Goal: Task Accomplishment & Management: Complete application form

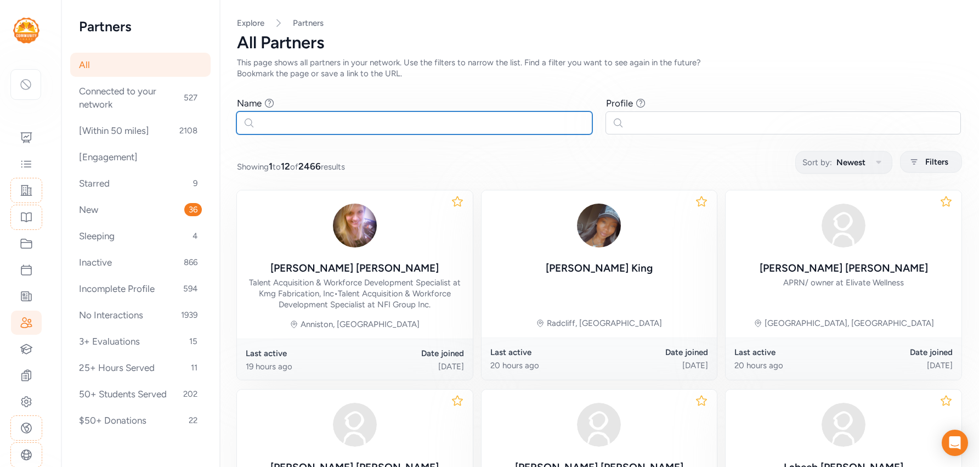
click at [418, 125] on input "text" at bounding box center [414, 122] width 356 height 23
type input "owens"
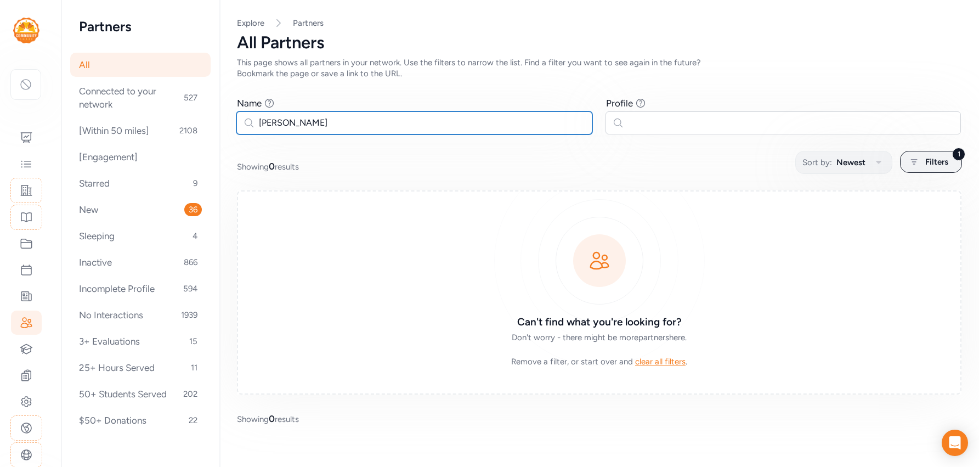
click at [419, 122] on input "owens" at bounding box center [414, 122] width 356 height 23
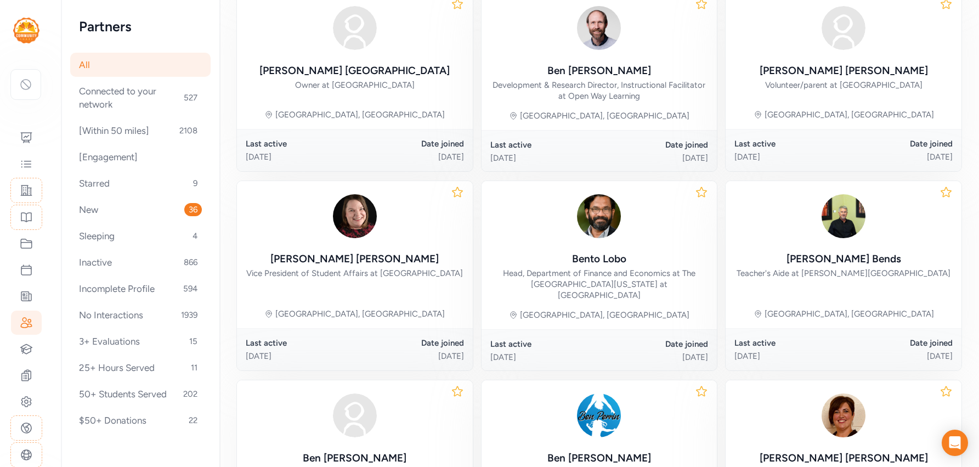
scroll to position [550, 0]
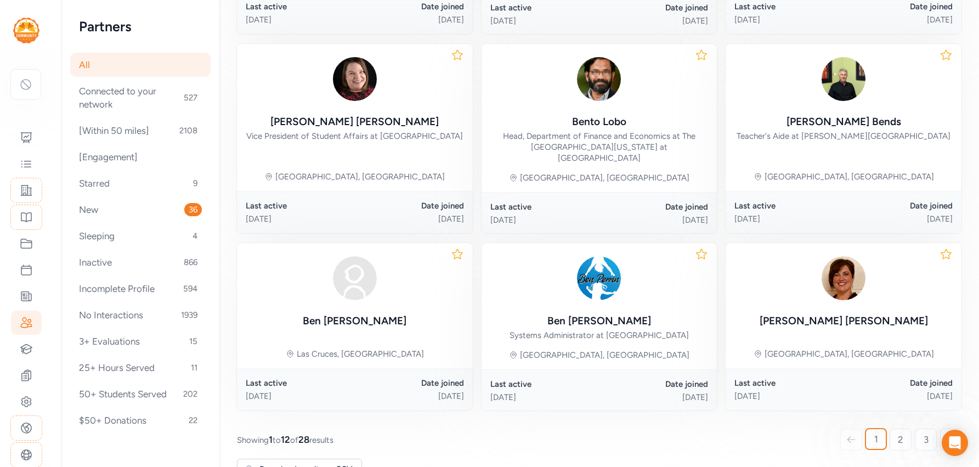
type input "ben owens"
click at [25, 88] on icon at bounding box center [25, 84] width 13 height 13
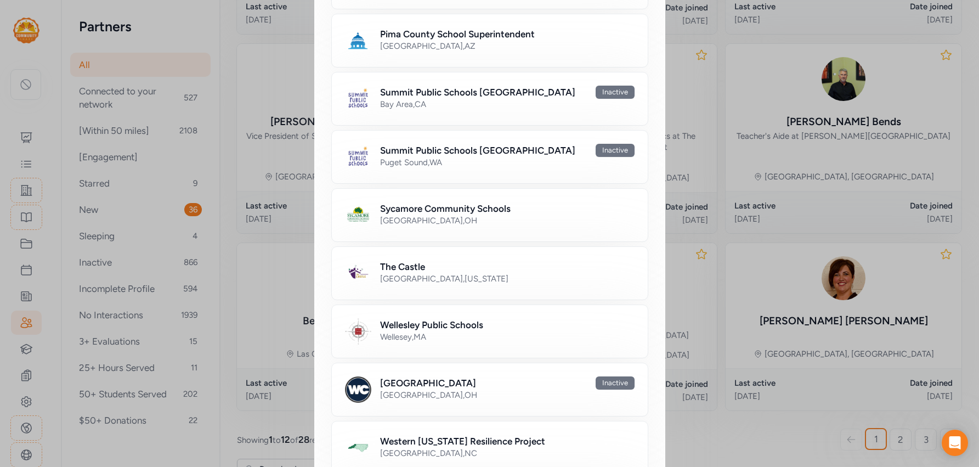
scroll to position [723, 0]
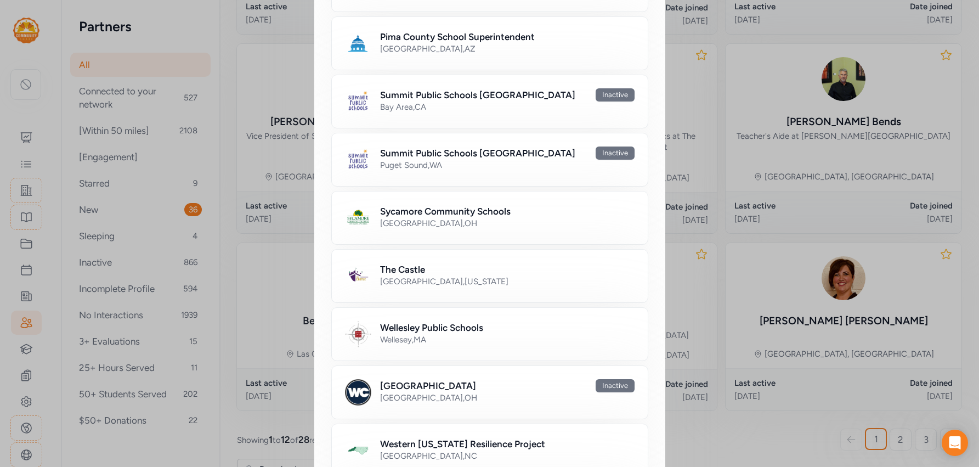
click at [433, 437] on h2 "Western [US_STATE] Resilience Project" at bounding box center [462, 443] width 165 height 13
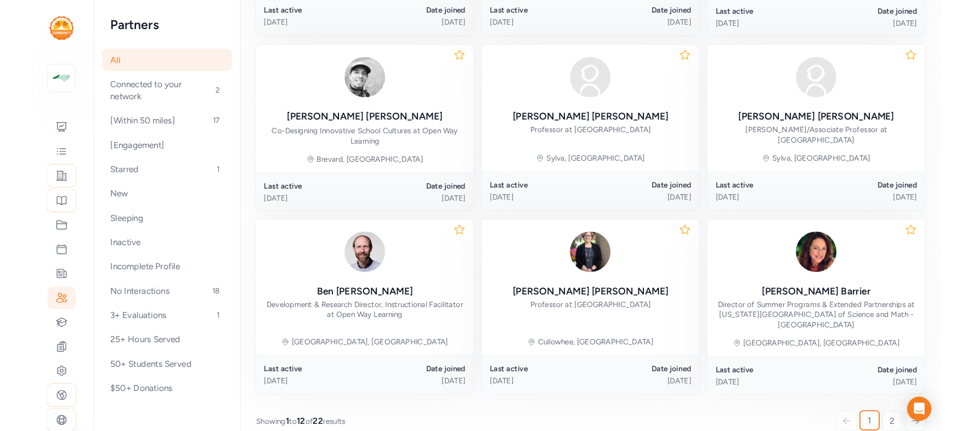
scroll to position [509, 0]
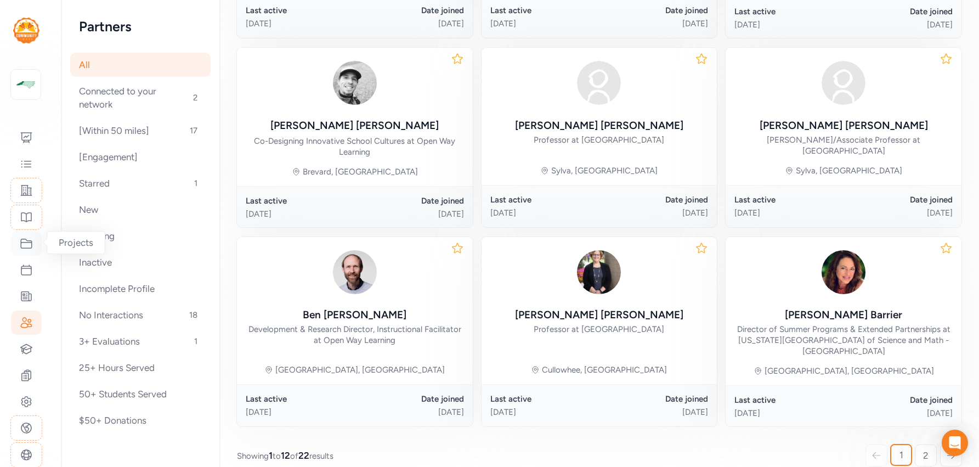
click at [26, 245] on icon at bounding box center [26, 243] width 13 height 13
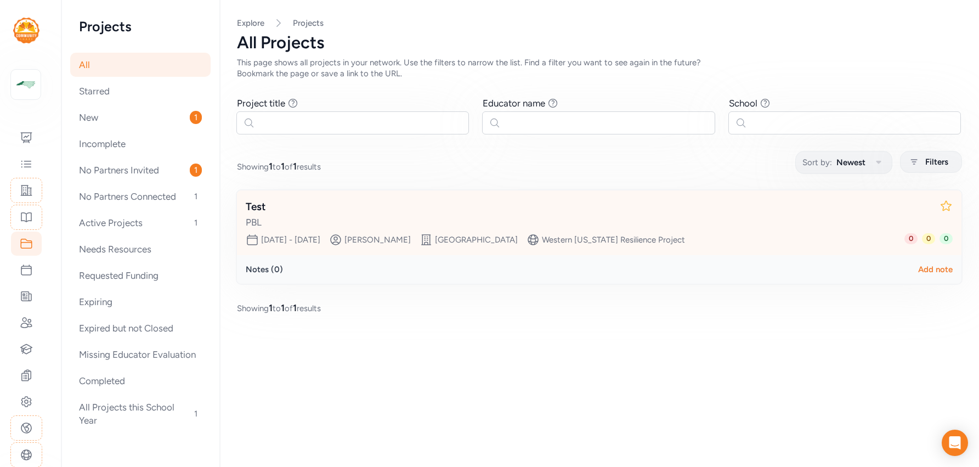
click at [385, 201] on div "Test" at bounding box center [588, 206] width 685 height 15
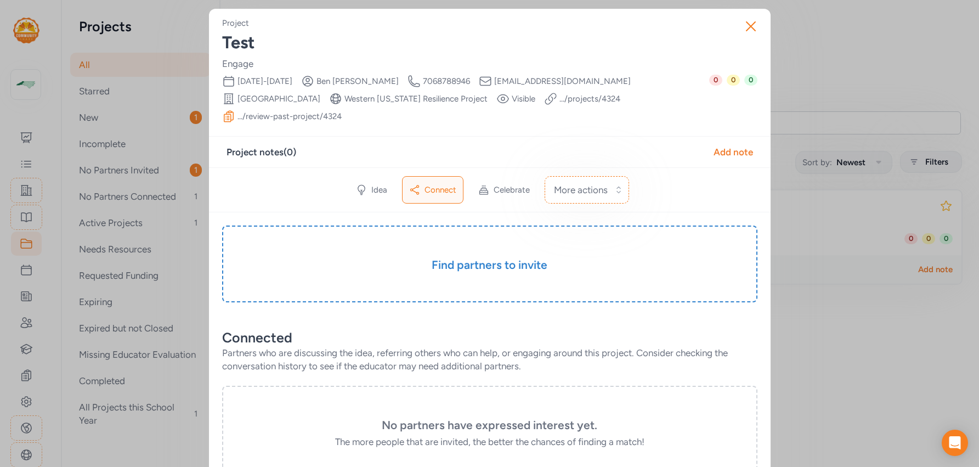
click at [516, 82] on span "ben@openwaylearning.org" at bounding box center [562, 81] width 137 height 11
click at [368, 77] on div "Creator Ben Owens" at bounding box center [350, 81] width 98 height 13
click at [314, 80] on icon at bounding box center [307, 81] width 13 height 13
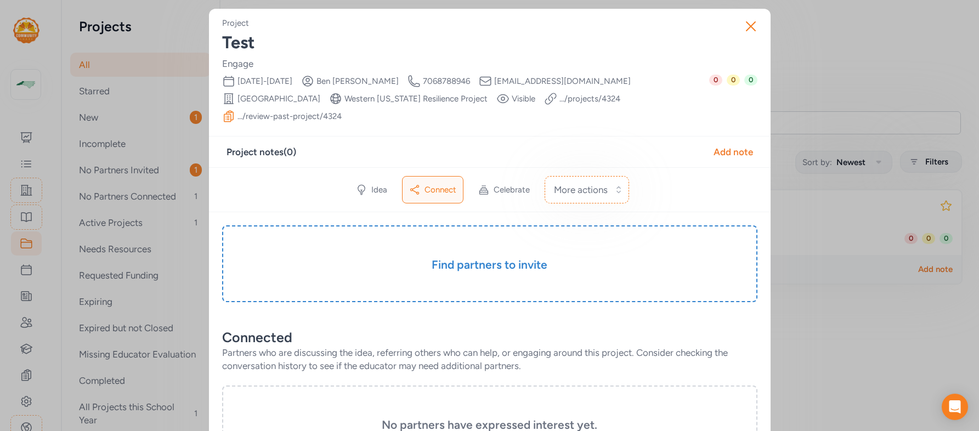
click at [195, 33] on div "Close Project Test Engage Date Range Oct 1st, 2025 - Dec 1st, 2025 Creator Ben …" at bounding box center [489, 402] width 979 height 805
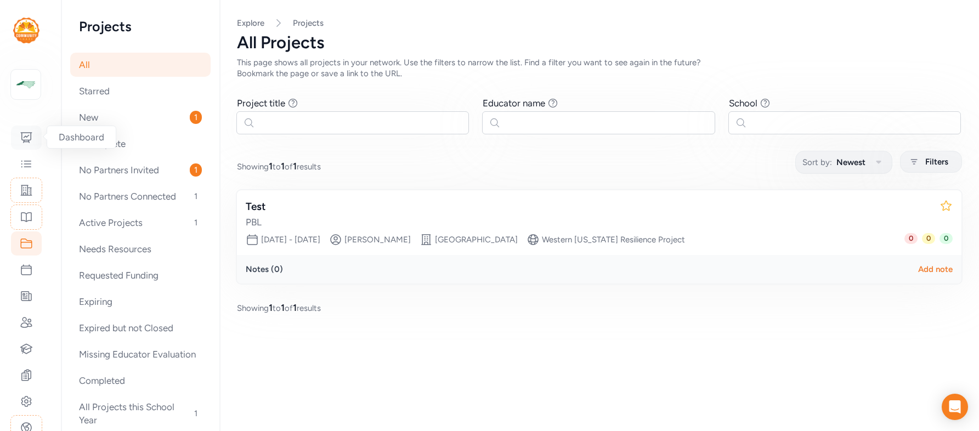
click at [27, 138] on icon at bounding box center [26, 137] width 13 height 13
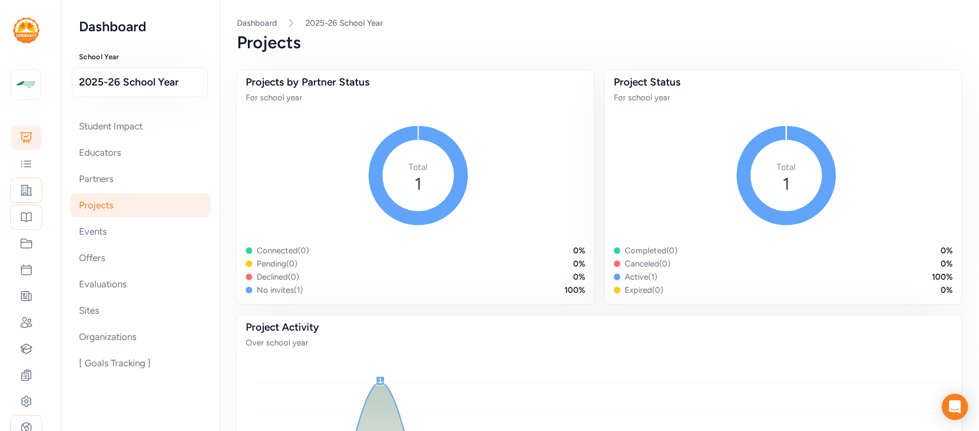
click at [421, 35] on div "Projects" at bounding box center [599, 43] width 725 height 20
click at [28, 189] on icon at bounding box center [26, 190] width 13 height 13
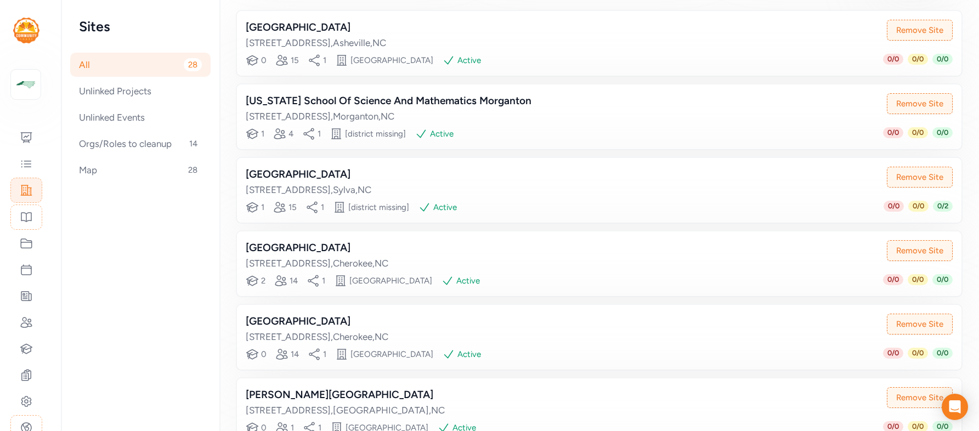
scroll to position [177, 0]
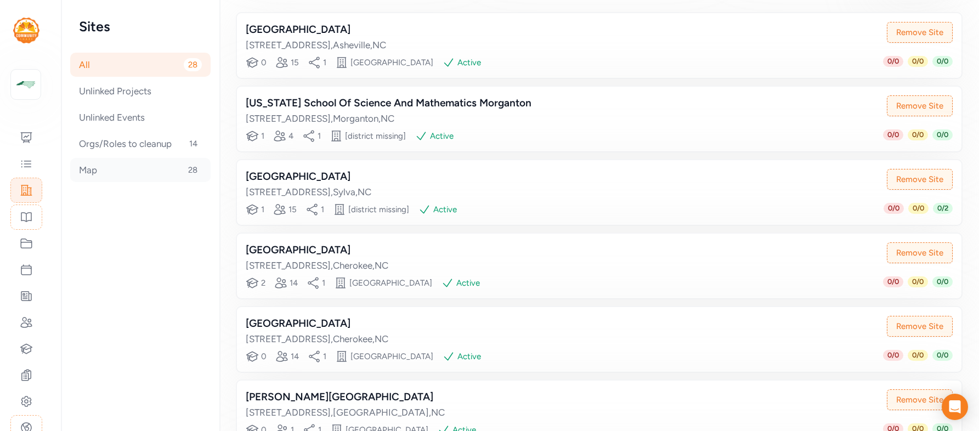
click at [115, 173] on div "Map 28" at bounding box center [140, 170] width 140 height 24
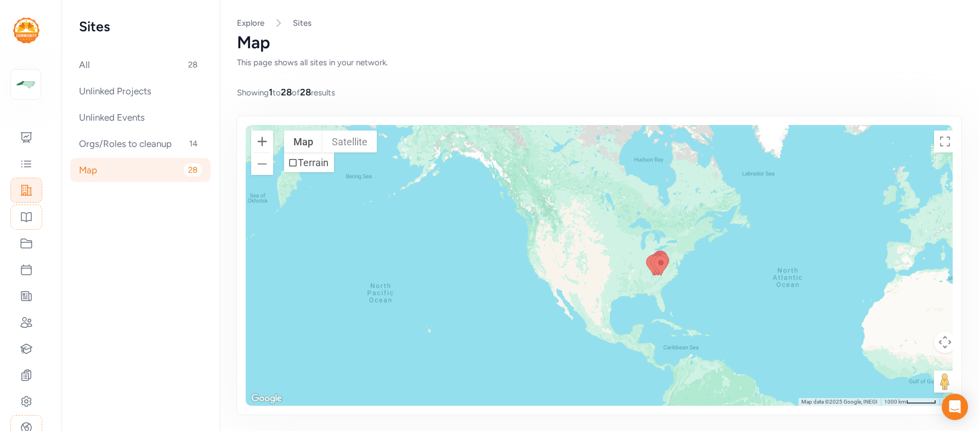
click at [258, 137] on button "Zoom in" at bounding box center [262, 142] width 22 height 22
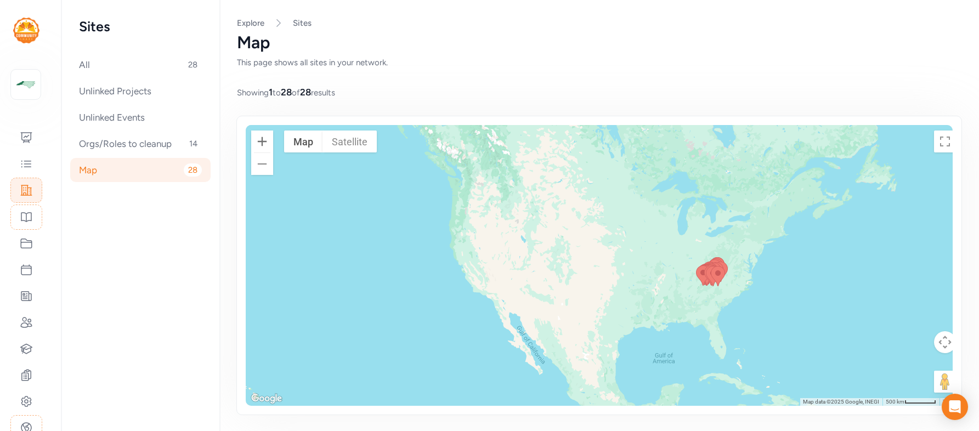
click at [258, 137] on button "Zoom in" at bounding box center [262, 142] width 22 height 22
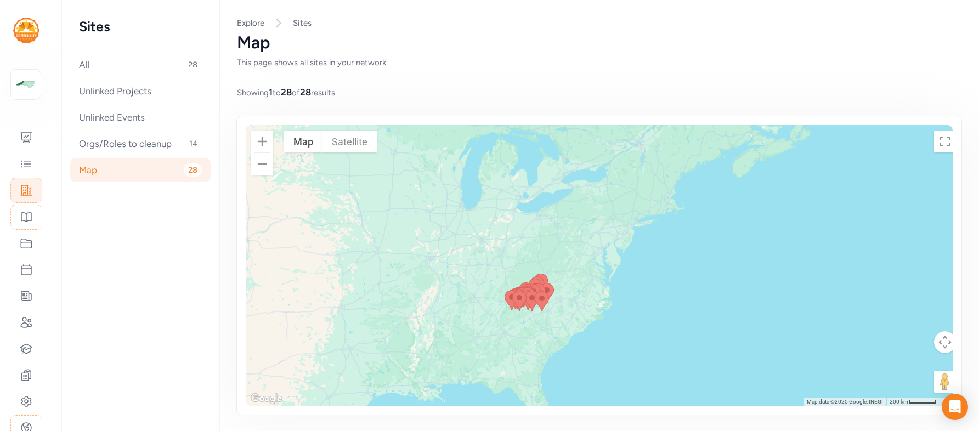
drag, startPoint x: 624, startPoint y: 225, endPoint x: 332, endPoint y: 230, distance: 291.3
click at [332, 230] on div at bounding box center [604, 265] width 716 height 281
click at [256, 145] on button "Zoom in" at bounding box center [262, 142] width 22 height 22
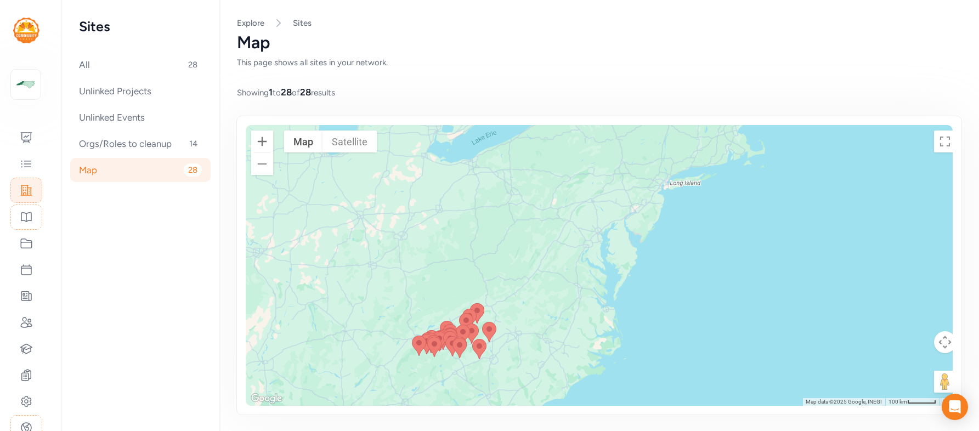
click at [256, 145] on button "Zoom in" at bounding box center [262, 142] width 22 height 22
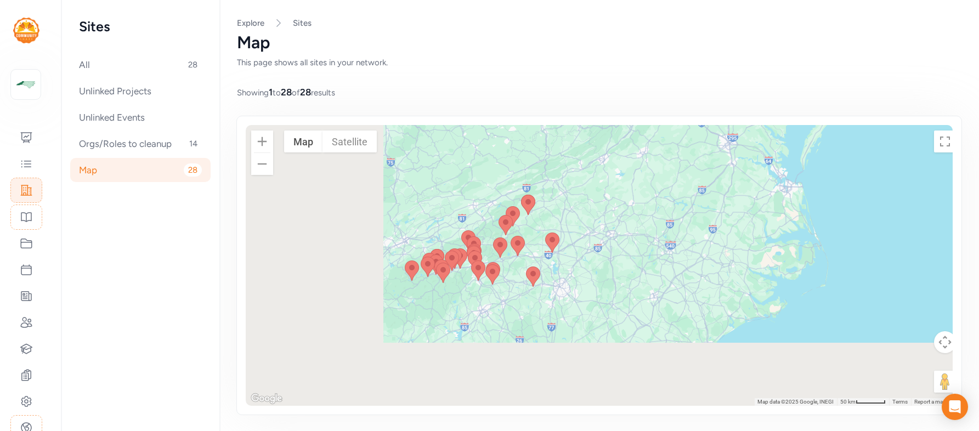
drag, startPoint x: 336, startPoint y: 274, endPoint x: 521, endPoint y: 101, distance: 253.1
click at [522, 101] on div "Page Map Explore Sites Map This page shows all sites in your network. Showing 1…" at bounding box center [599, 231] width 760 height 463
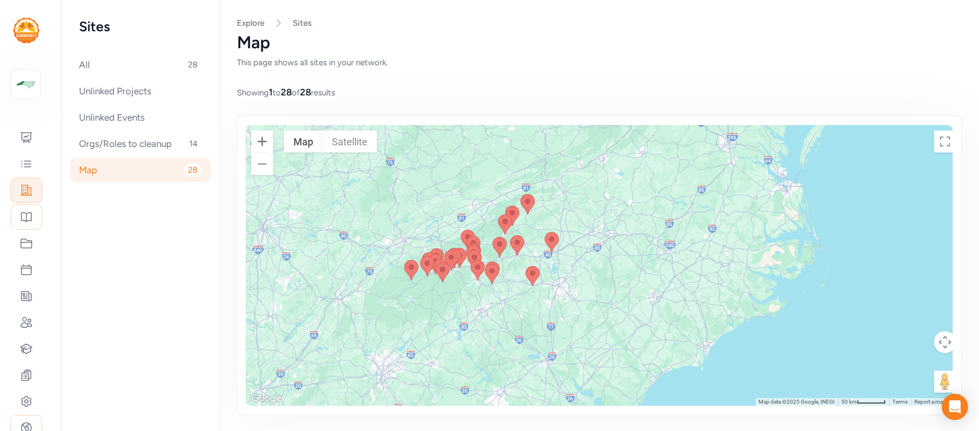
click at [257, 135] on button "Zoom in" at bounding box center [262, 142] width 22 height 22
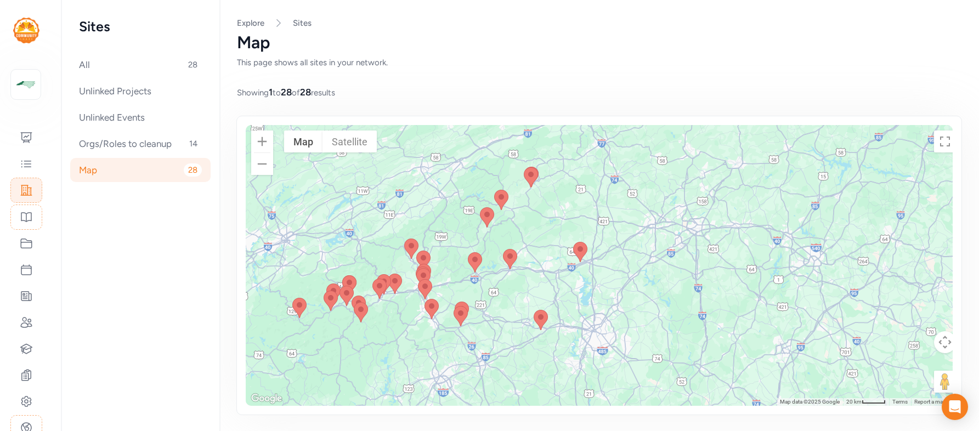
drag, startPoint x: 347, startPoint y: 180, endPoint x: 428, endPoint y: 204, distance: 84.7
click at [430, 205] on div at bounding box center [604, 265] width 716 height 281
click at [253, 143] on button "Zoom in" at bounding box center [262, 142] width 22 height 22
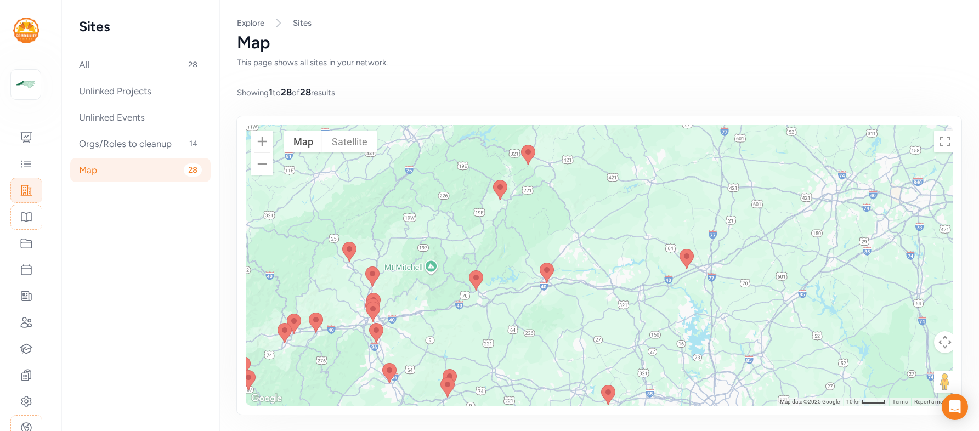
drag, startPoint x: 411, startPoint y: 202, endPoint x: 554, endPoint y: 210, distance: 143.4
click at [554, 210] on div at bounding box center [604, 265] width 716 height 281
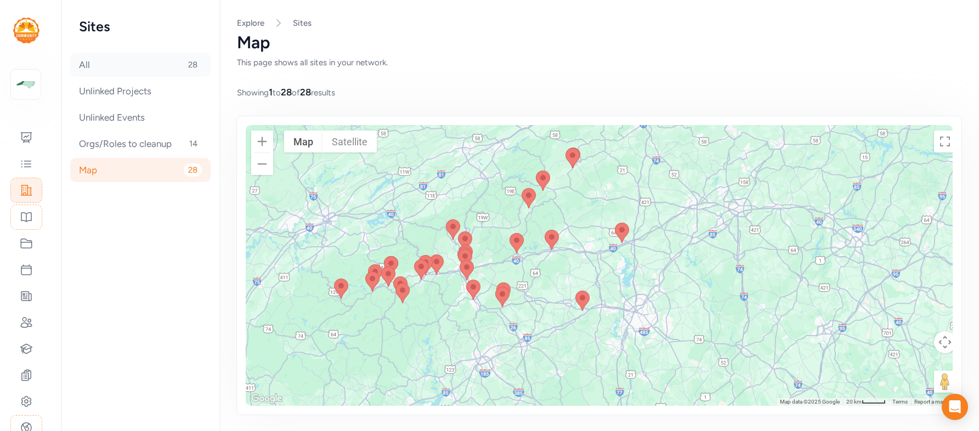
click at [115, 65] on div "All 28" at bounding box center [140, 65] width 140 height 24
click at [83, 65] on div "All 28" at bounding box center [140, 65] width 140 height 24
click at [81, 66] on div "All 28" at bounding box center [140, 65] width 140 height 24
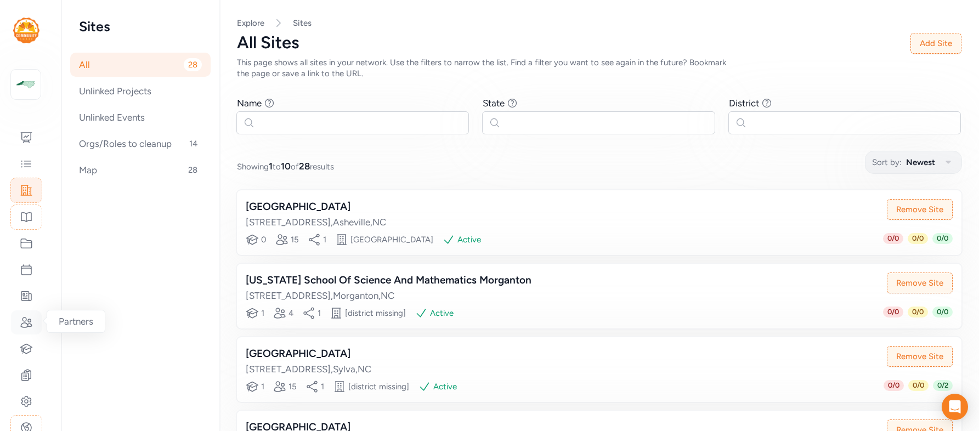
click at [24, 326] on icon at bounding box center [26, 322] width 13 height 13
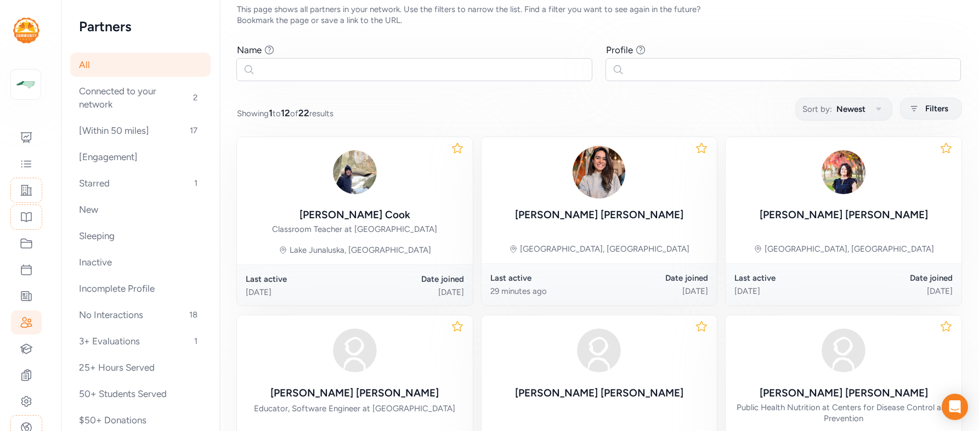
scroll to position [50, 0]
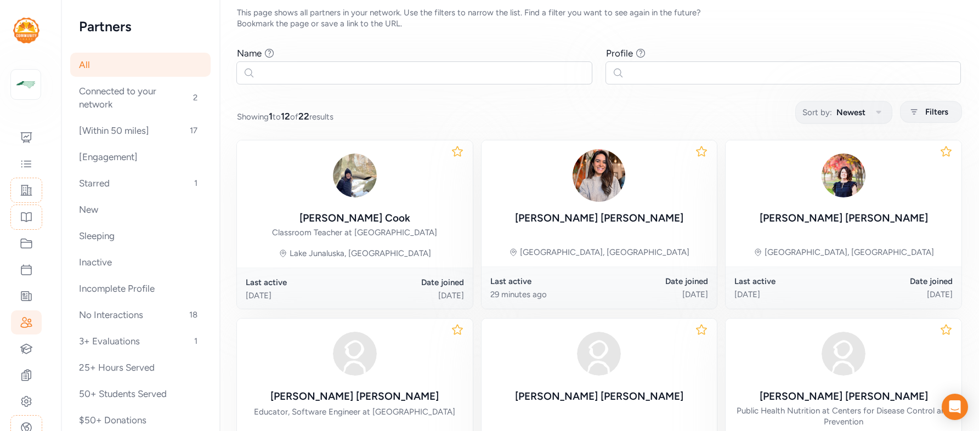
drag, startPoint x: 340, startPoint y: 118, endPoint x: 230, endPoint y: 118, distance: 109.7
click at [237, 118] on div "Showing 1 to 12 of 22 results Sort by: Newest Filters" at bounding box center [599, 111] width 725 height 21
click at [381, 115] on div "Showing 1 to 12 of 22 results Sort by: Newest Filters" at bounding box center [599, 111] width 725 height 21
drag, startPoint x: 379, startPoint y: 118, endPoint x: 267, endPoint y: 109, distance: 112.3
click at [267, 109] on div "Showing 1 to 12 of 22 results Sort by: Newest Filters" at bounding box center [599, 111] width 725 height 21
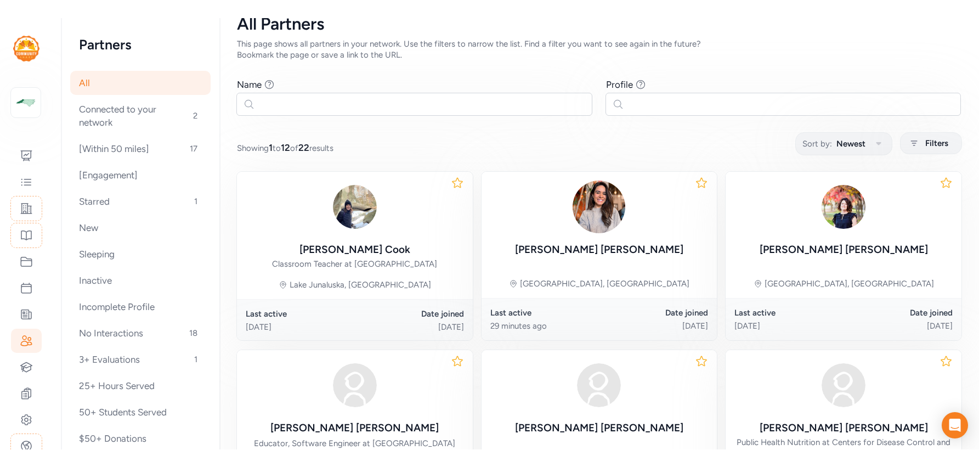
scroll to position [33, 0]
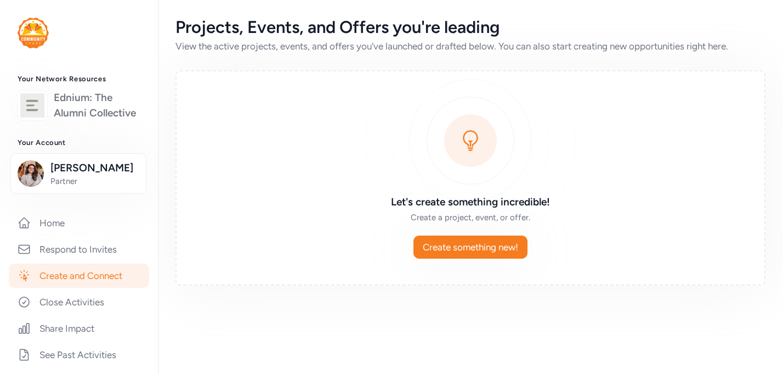
click at [89, 112] on link "Ednium: The Alumni Collective" at bounding box center [97, 105] width 87 height 31
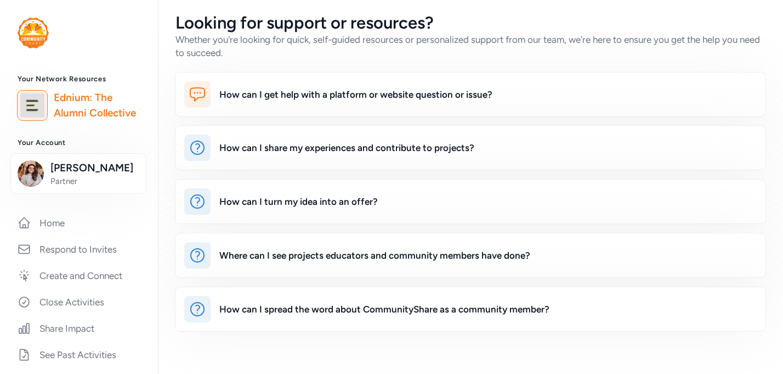
click at [79, 111] on link "Ednium: The Alumni Collective" at bounding box center [97, 105] width 87 height 31
click at [38, 110] on img at bounding box center [32, 105] width 24 height 24
click at [77, 111] on link "Ednium: The Alumni Collective" at bounding box center [97, 105] width 87 height 31
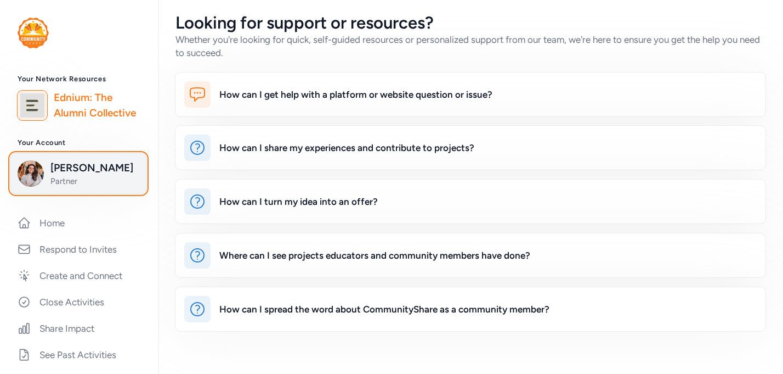
click at [70, 179] on span "Partner" at bounding box center [94, 181] width 89 height 11
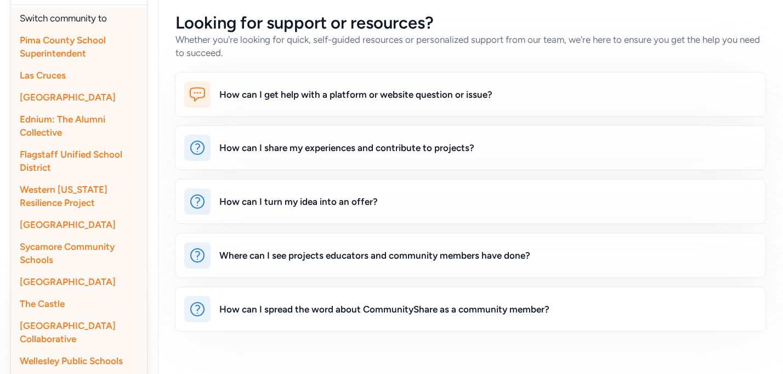
scroll to position [278, 0]
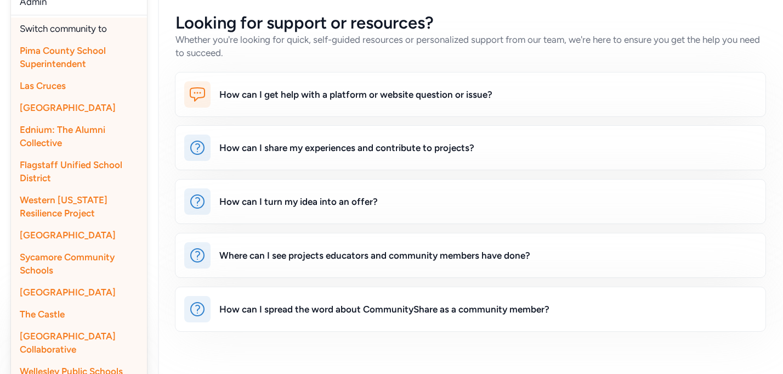
click at [69, 209] on span "Western [US_STATE] Resilience Project" at bounding box center [64, 206] width 88 height 24
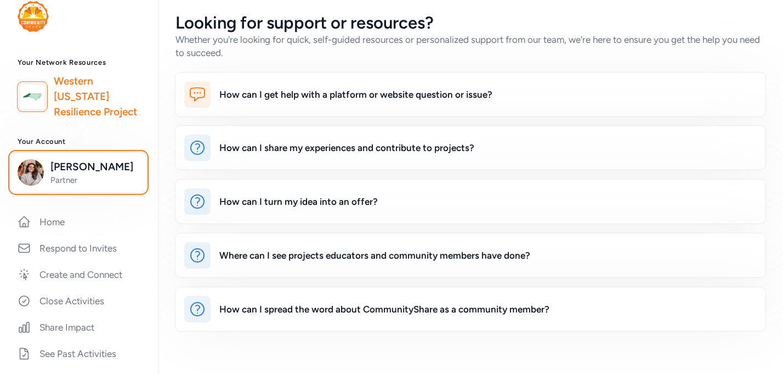
scroll to position [0, 0]
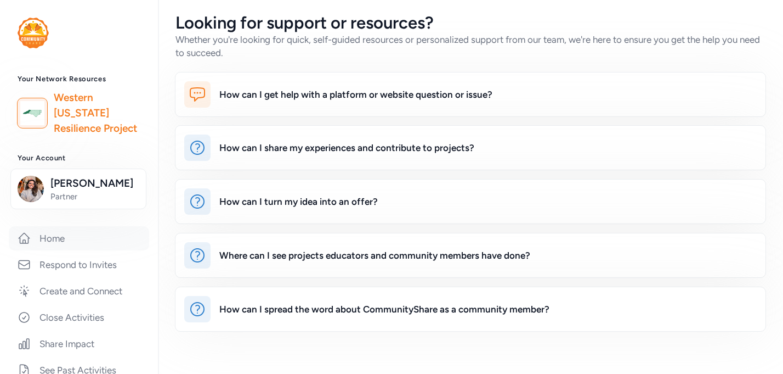
click at [70, 241] on link "Home" at bounding box center [79, 238] width 140 height 24
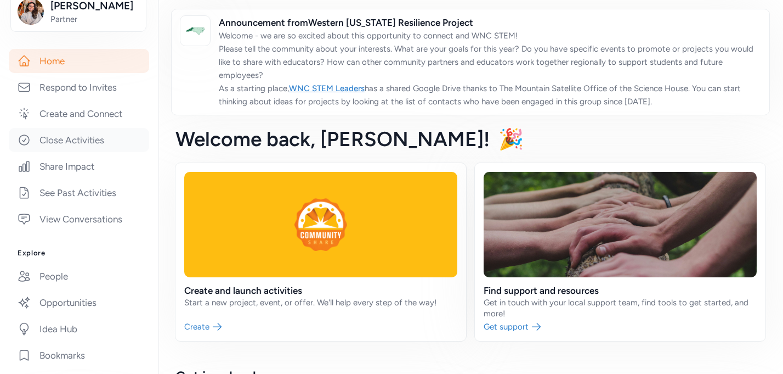
scroll to position [178, 0]
click at [41, 280] on link "People" at bounding box center [79, 275] width 140 height 24
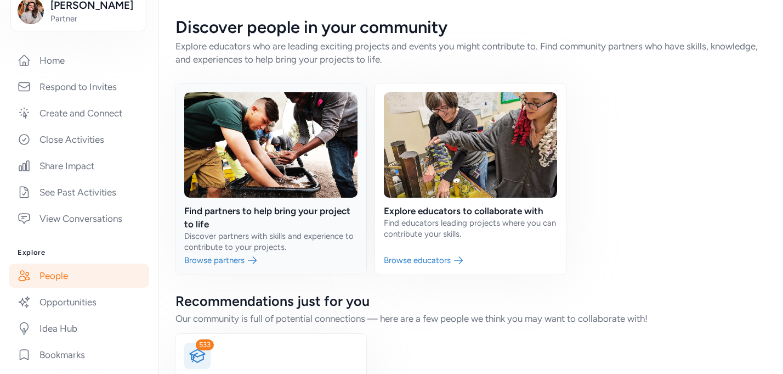
click at [275, 201] on link at bounding box center [271, 178] width 191 height 191
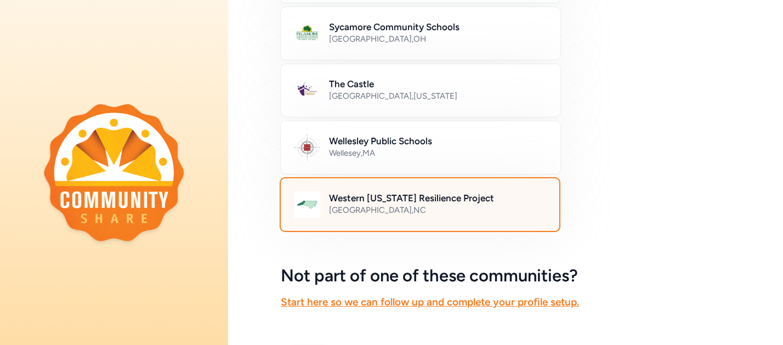
scroll to position [649, 0]
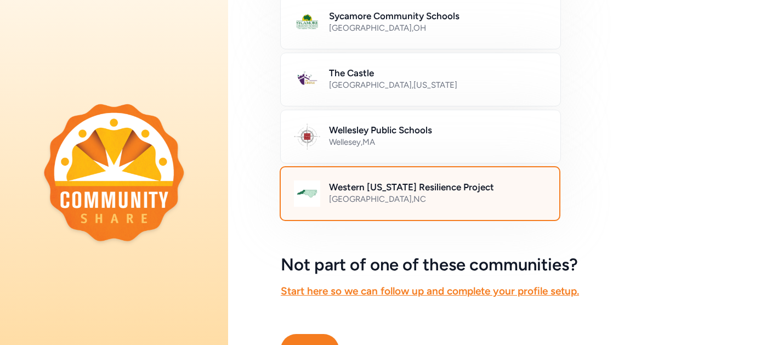
click at [417, 190] on h2 "Western [US_STATE] Resilience Project" at bounding box center [437, 186] width 217 height 13
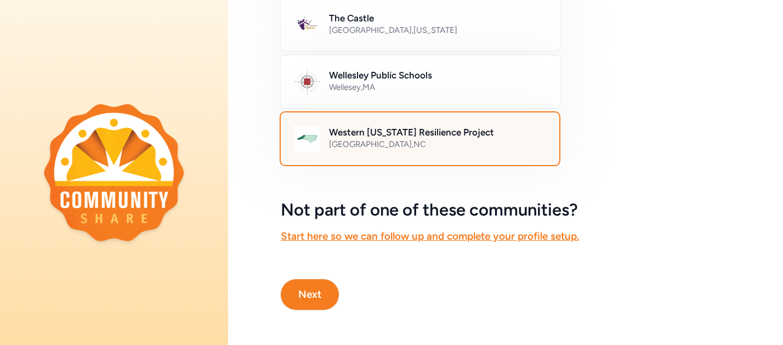
scroll to position [703, 0]
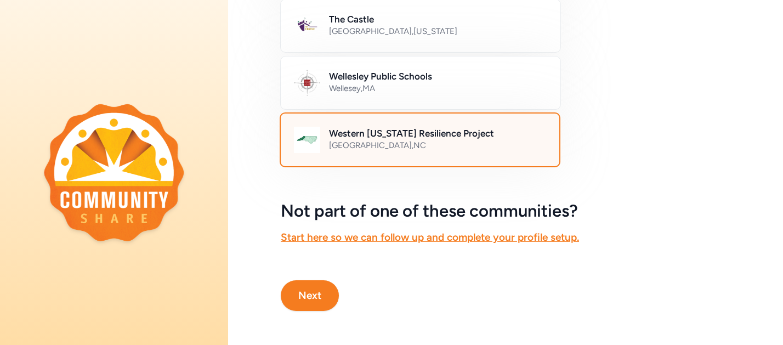
click at [317, 287] on button "Next" at bounding box center [310, 295] width 58 height 31
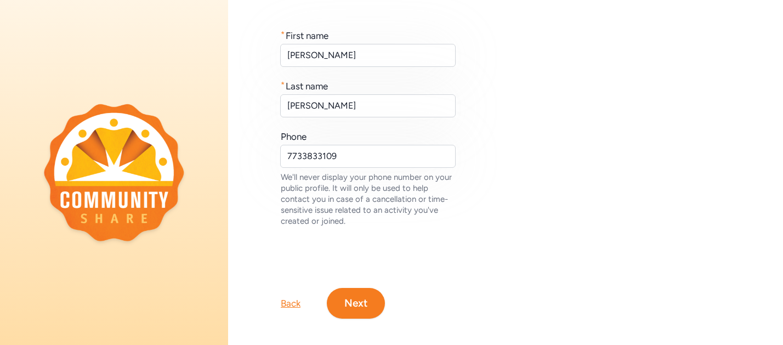
scroll to position [131, 0]
click at [354, 311] on button "Next" at bounding box center [356, 304] width 58 height 31
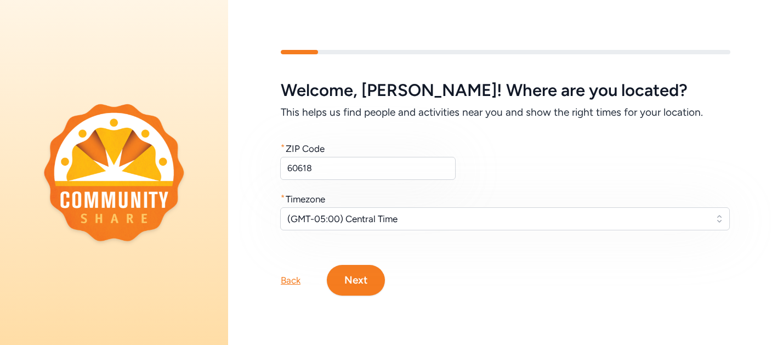
click at [360, 286] on button "Next" at bounding box center [356, 280] width 58 height 31
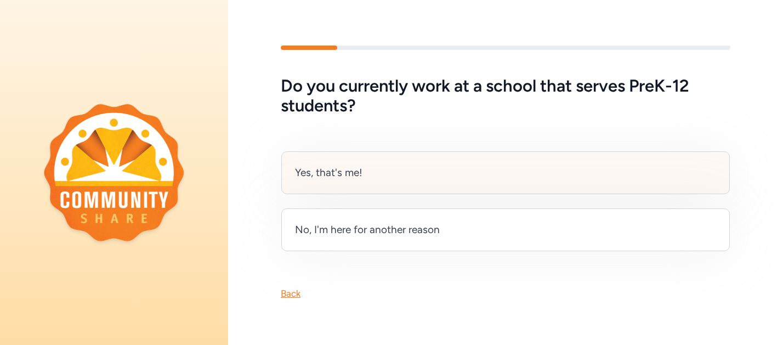
click at [366, 168] on div "Yes, that's me!" at bounding box center [505, 172] width 449 height 43
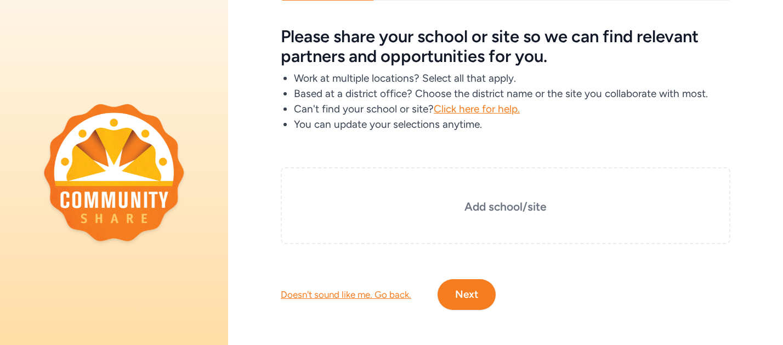
scroll to position [38, 0]
click at [370, 291] on div "Doesn't sound like me. Go back." at bounding box center [346, 295] width 131 height 13
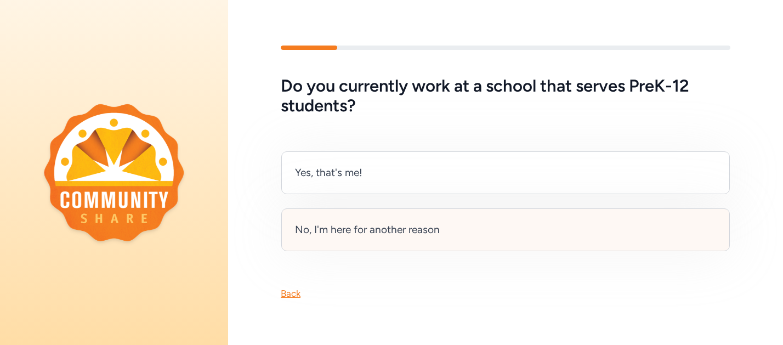
click at [409, 228] on div "No, I'm here for another reason" at bounding box center [367, 229] width 145 height 15
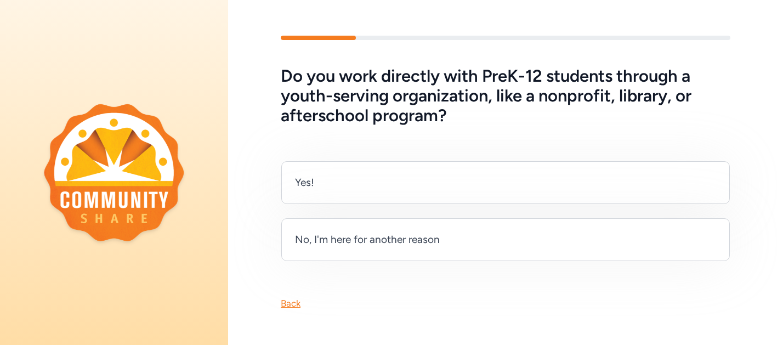
click at [475, 130] on div "Yes! No, I'm here for another reason" at bounding box center [505, 194] width 555 height 136
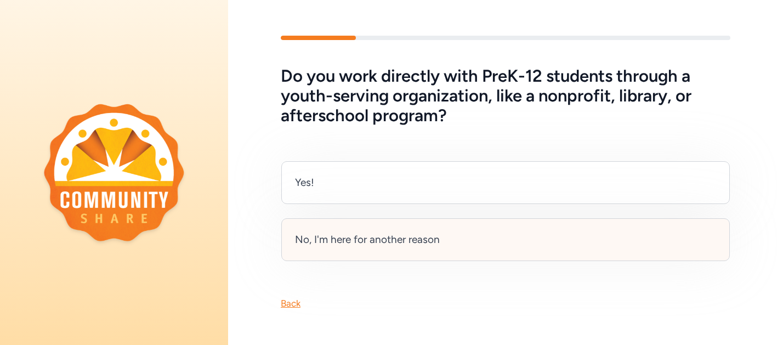
click at [347, 240] on div "No, I'm here for another reason" at bounding box center [367, 239] width 145 height 15
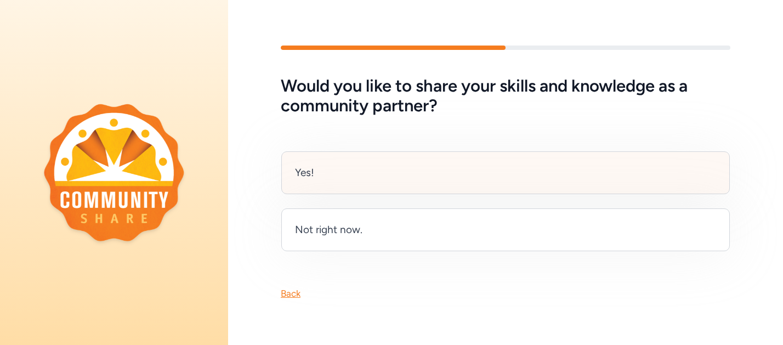
click at [394, 170] on div "Yes!" at bounding box center [505, 172] width 449 height 43
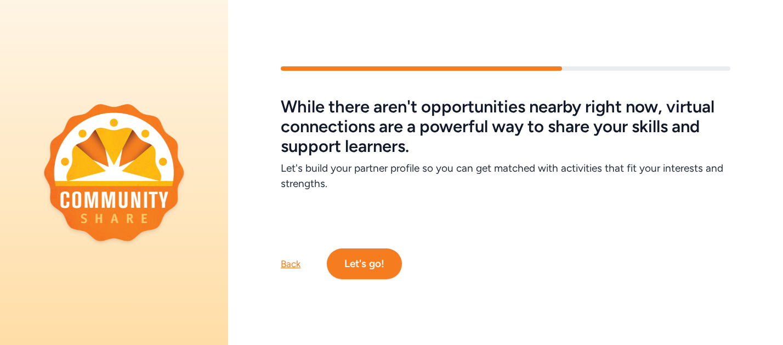
click at [291, 260] on div "Back" at bounding box center [291, 263] width 20 height 13
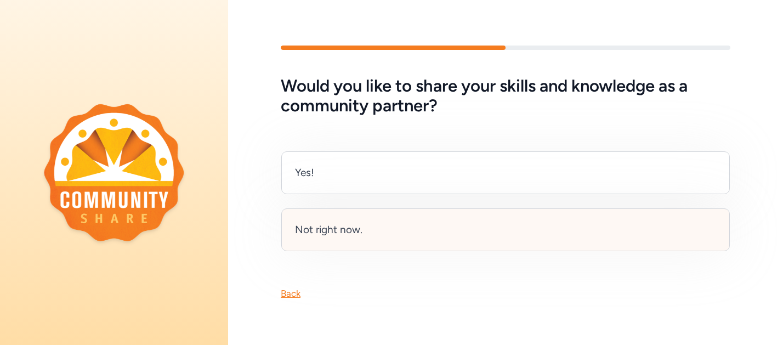
click at [364, 230] on div "Not right now." at bounding box center [505, 229] width 449 height 43
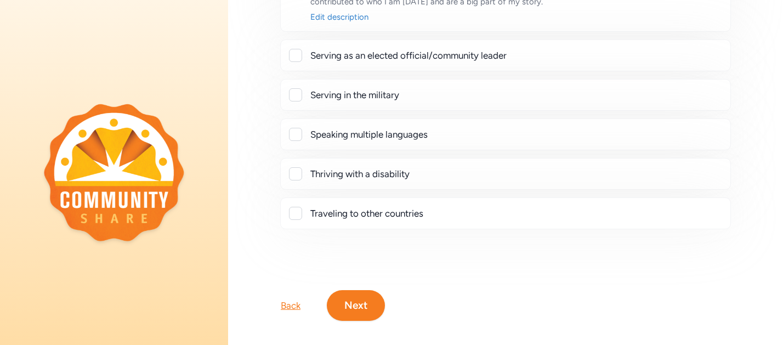
scroll to position [522, 0]
drag, startPoint x: 289, startPoint y: 294, endPoint x: 263, endPoint y: 245, distance: 55.4
click at [263, 256] on div "Back Next" at bounding box center [505, 289] width 555 height 66
click at [290, 300] on div "Back" at bounding box center [291, 306] width 20 height 13
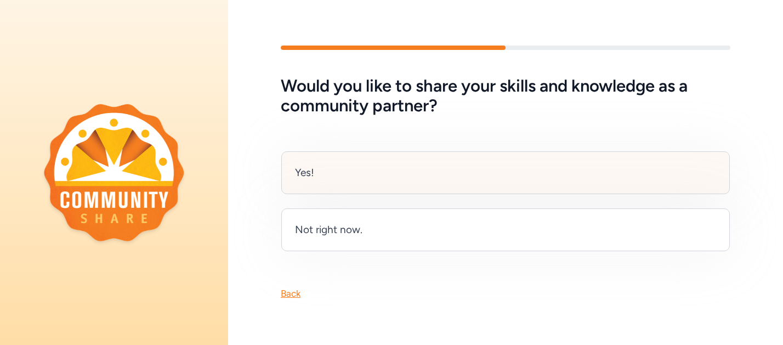
click at [397, 171] on div "Yes!" at bounding box center [505, 172] width 449 height 43
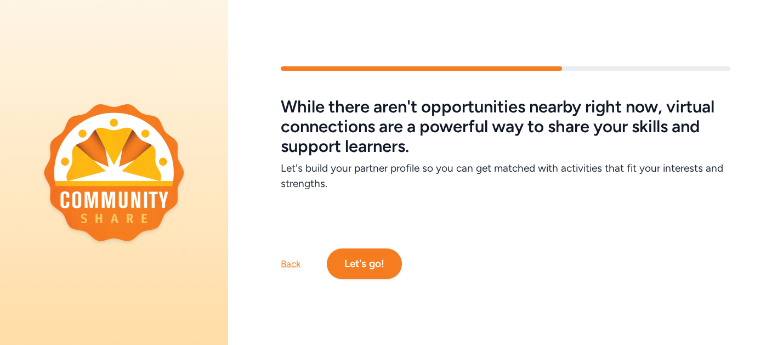
click at [358, 257] on button "Let's go!" at bounding box center [364, 264] width 75 height 31
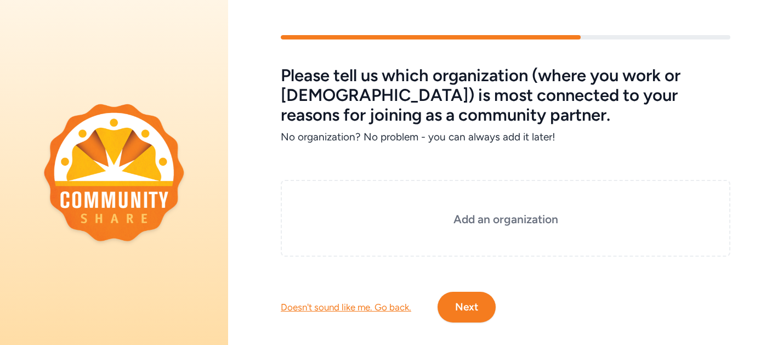
click at [469, 306] on button "Next" at bounding box center [467, 307] width 58 height 31
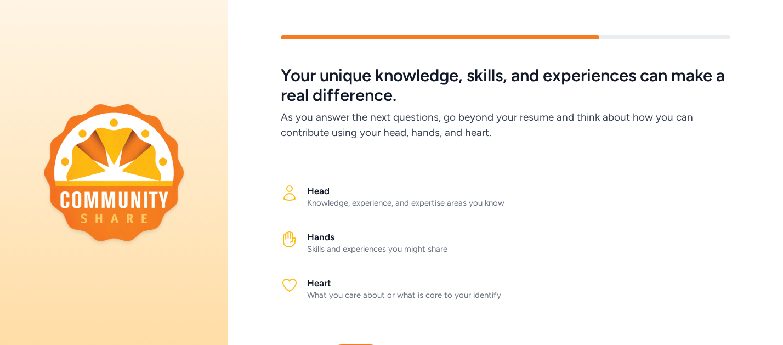
scroll to position [46, 0]
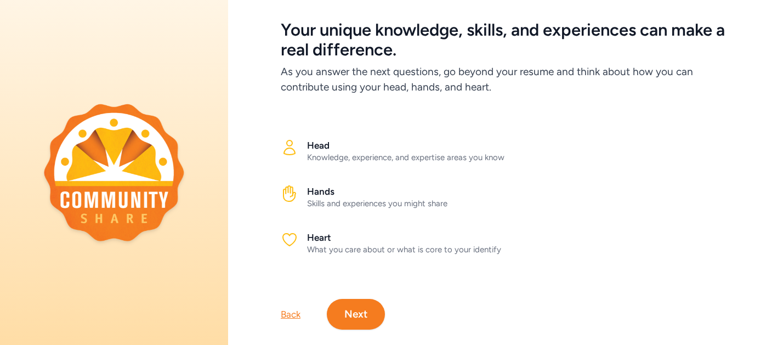
click at [349, 305] on button "Next" at bounding box center [356, 314] width 58 height 31
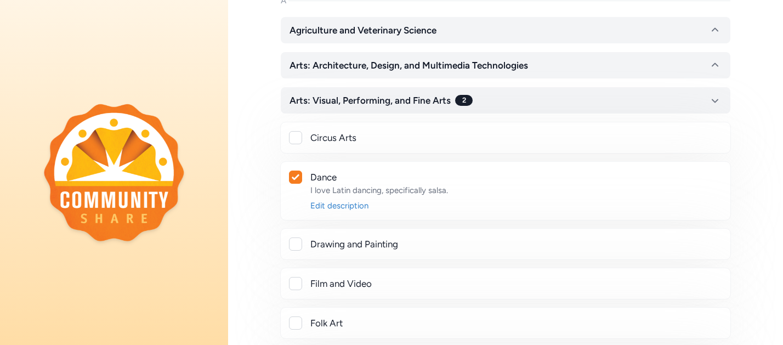
scroll to position [155, 0]
click at [298, 250] on div at bounding box center [295, 242] width 13 height 13
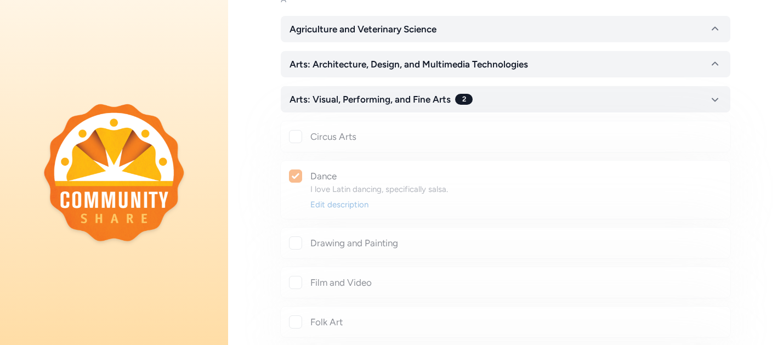
checkbox input "true"
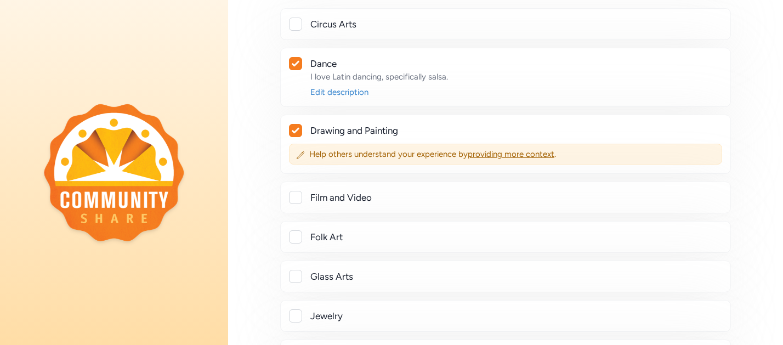
scroll to position [268, 0]
click at [298, 204] on div at bounding box center [295, 196] width 13 height 13
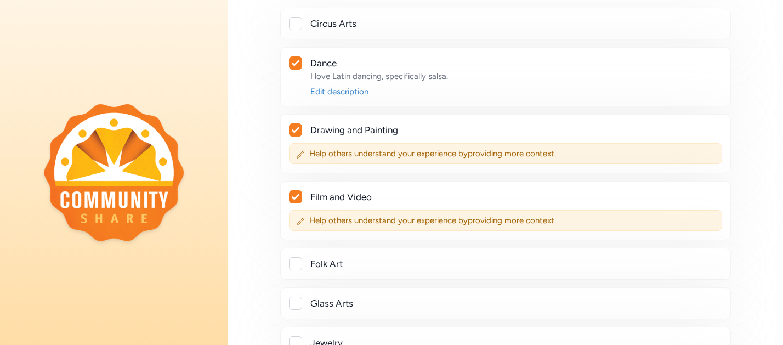
click at [297, 200] on icon at bounding box center [295, 196] width 7 height 5
checkbox input "false"
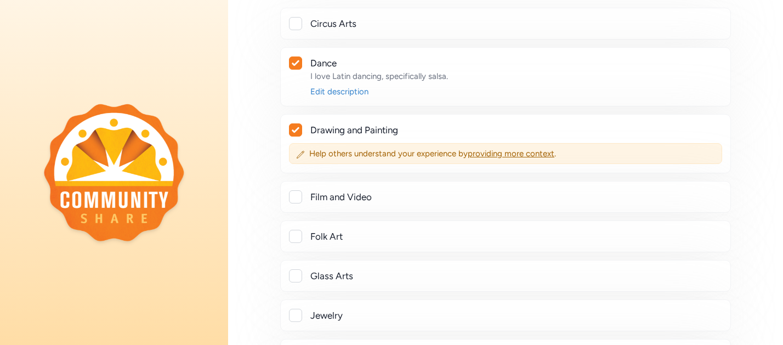
click at [296, 133] on icon at bounding box center [295, 129] width 7 height 5
checkbox input "false"
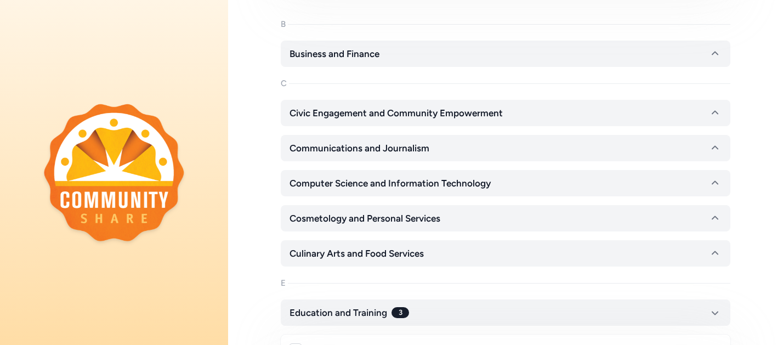
scroll to position [1087, 0]
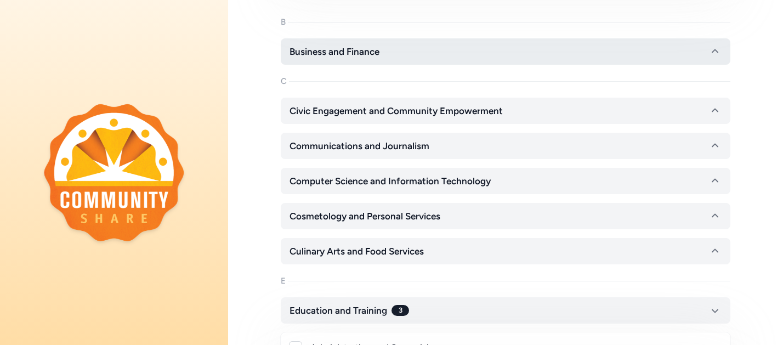
click at [718, 58] on icon "button" at bounding box center [715, 51] width 13 height 13
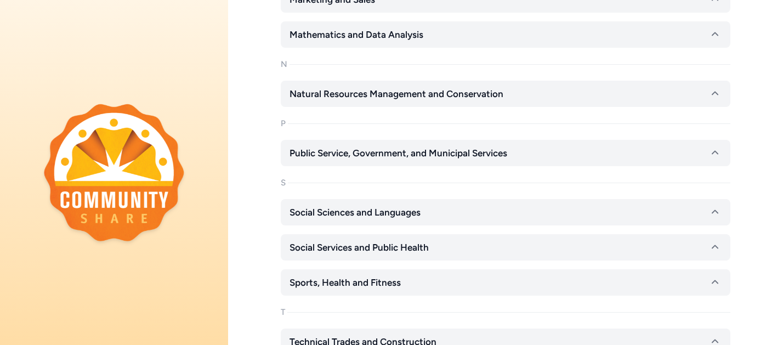
scroll to position [4126, 0]
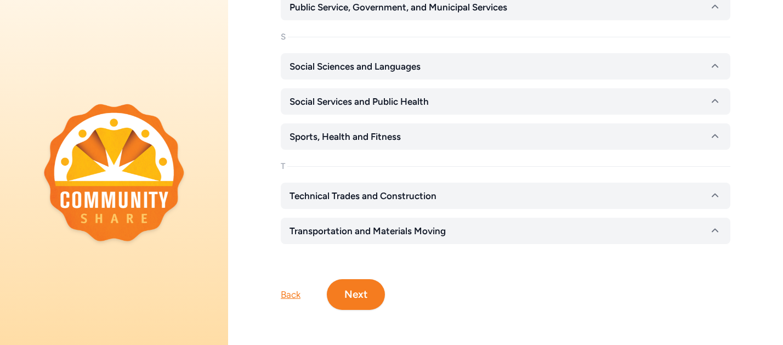
click at [292, 292] on div "Back" at bounding box center [291, 294] width 20 height 13
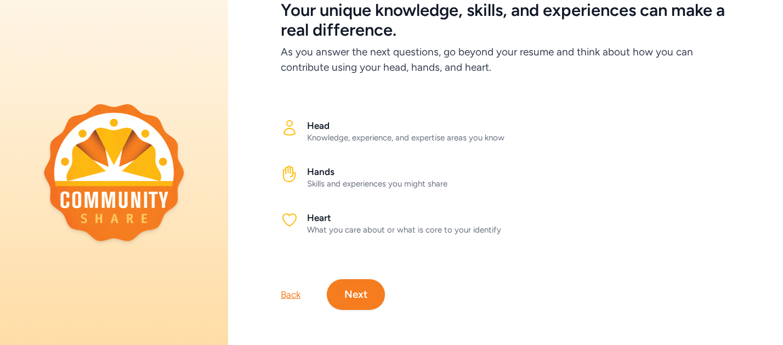
scroll to position [64, 0]
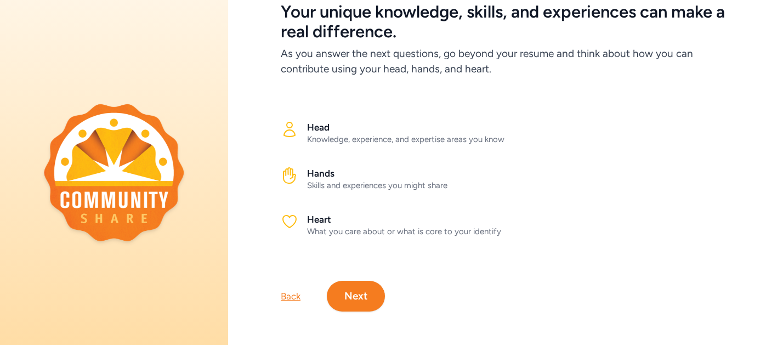
click at [288, 291] on div "Back" at bounding box center [291, 296] width 20 height 13
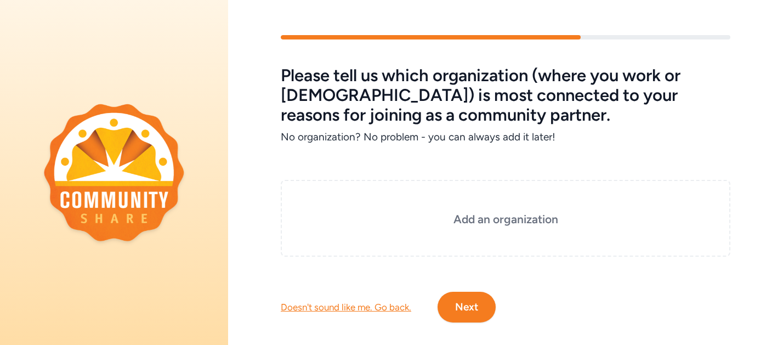
click at [461, 306] on button "Next" at bounding box center [467, 307] width 58 height 31
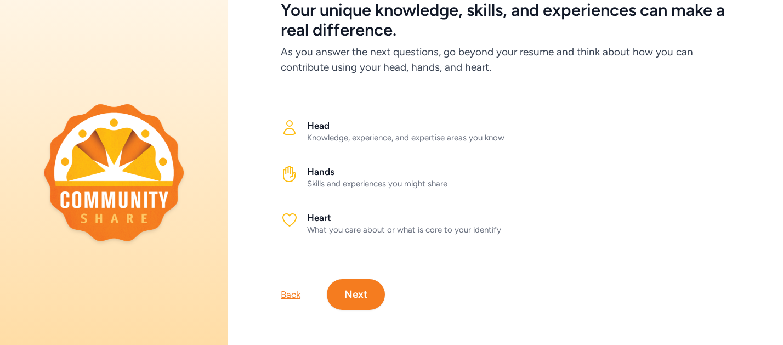
scroll to position [63, 0]
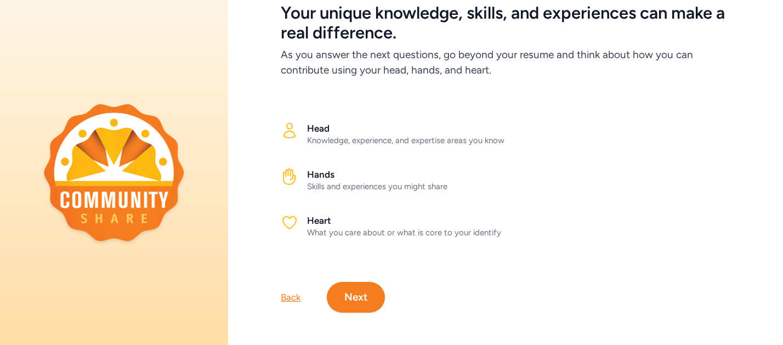
click at [287, 296] on div "Back" at bounding box center [291, 297] width 20 height 13
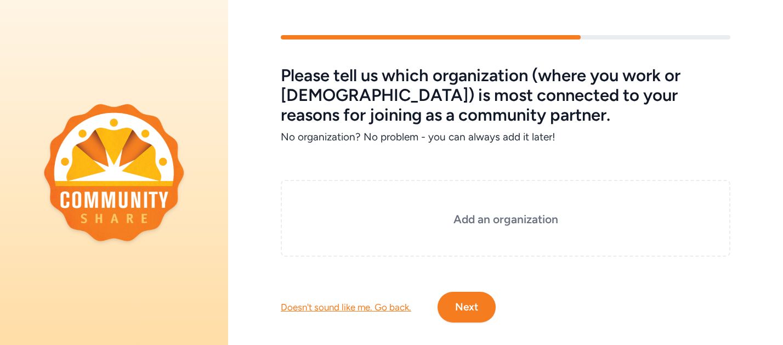
click at [296, 308] on div "Doesn't sound like me. Go back." at bounding box center [346, 307] width 131 height 13
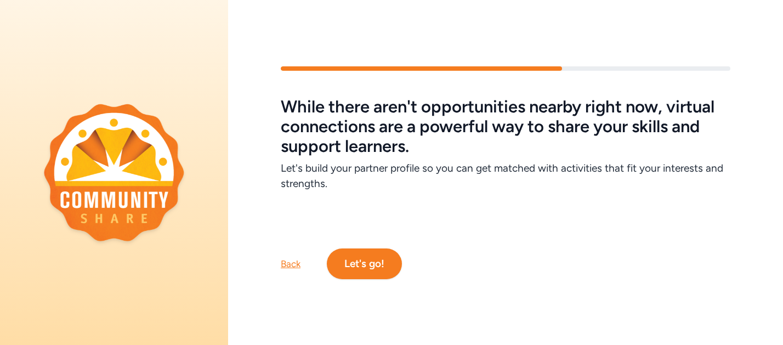
click at [295, 264] on div "Back" at bounding box center [291, 263] width 20 height 13
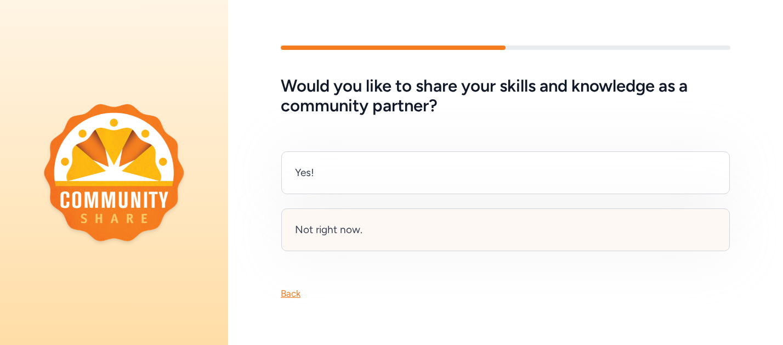
click at [385, 227] on div "Not right now." at bounding box center [505, 229] width 449 height 43
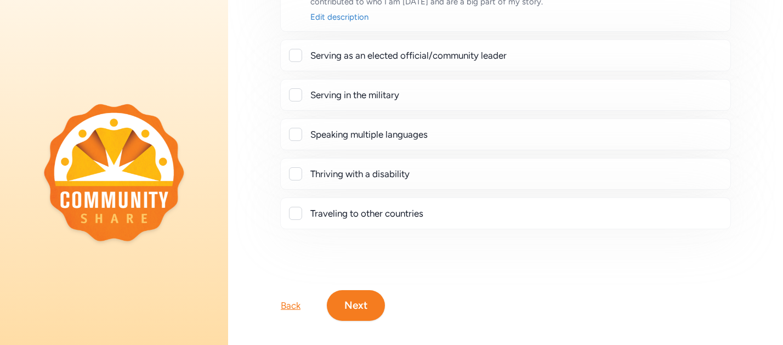
scroll to position [522, 0]
click at [373, 291] on button "Next" at bounding box center [356, 306] width 58 height 31
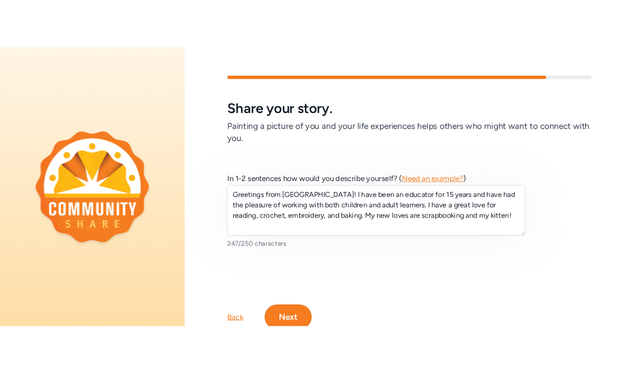
scroll to position [39, 0]
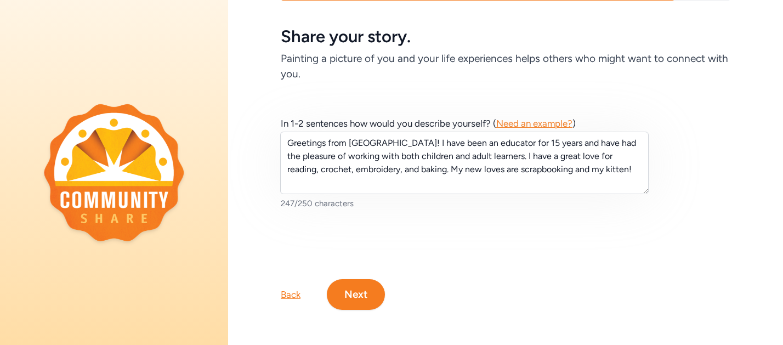
drag, startPoint x: 350, startPoint y: 294, endPoint x: 340, endPoint y: 207, distance: 87.2
click at [340, 207] on div "Share your story. Painting a picture of you and your life experiences helps oth…" at bounding box center [505, 153] width 555 height 314
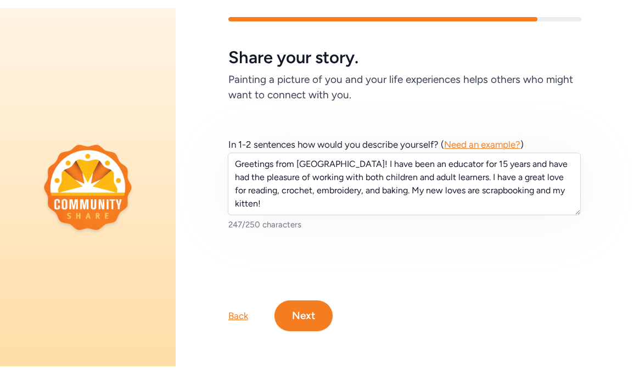
scroll to position [10, 0]
